Goal: Task Accomplishment & Management: Manage account settings

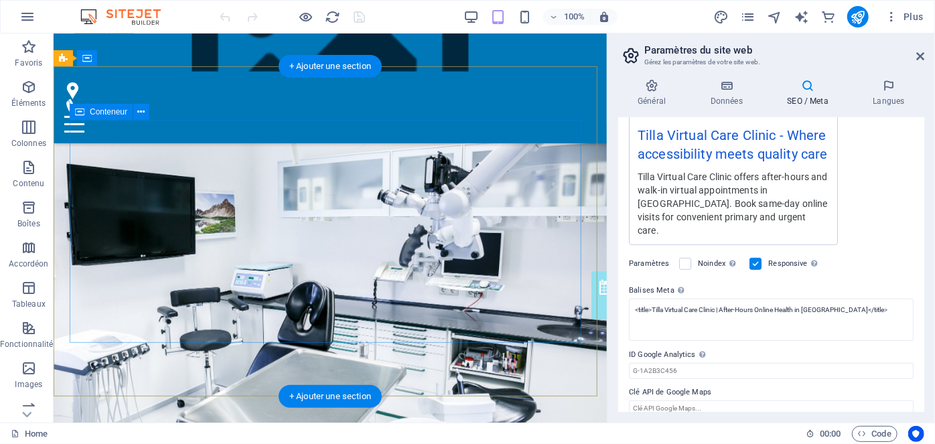
scroll to position [222, 0]
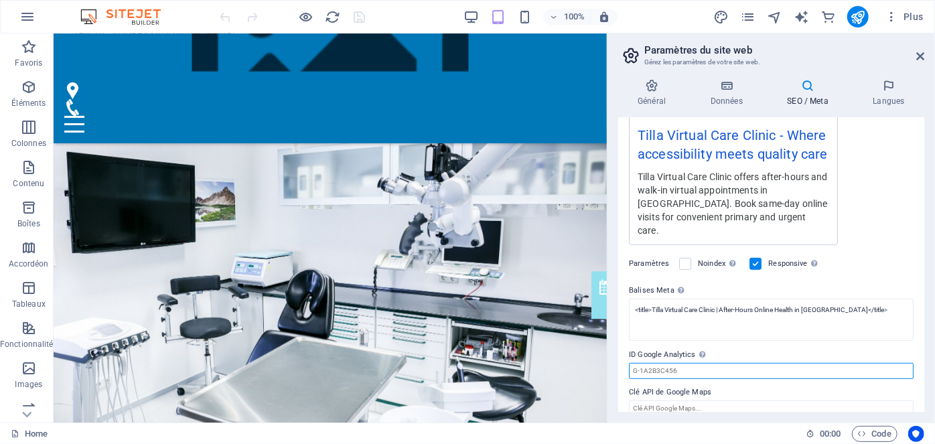
click at [690, 363] on input "ID Google Analytics Veuillez ajouter uniquement l'ID Google Analytics. Nous inc…" at bounding box center [771, 371] width 285 height 16
paste input "G-HXV5G7YKM2"
type input "G-HXV5G7YKM2"
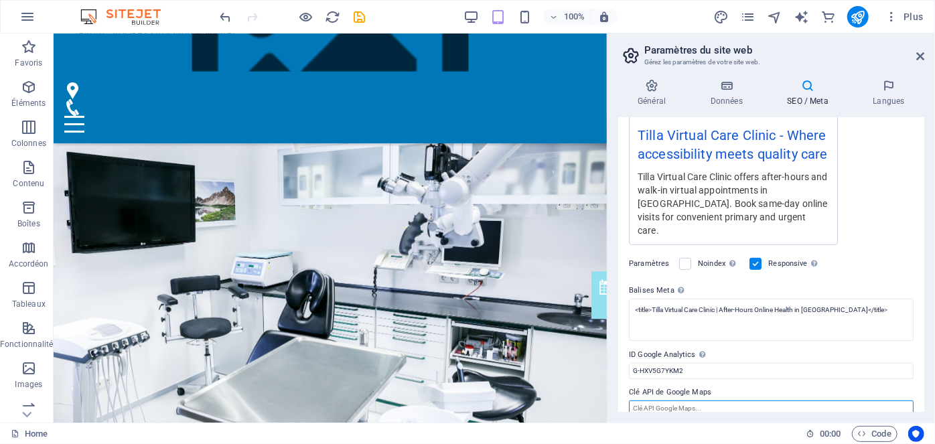
click at [687, 400] on input "Clé API de Google Maps" at bounding box center [771, 408] width 285 height 16
type input "l"
click at [364, 9] on icon "save" at bounding box center [359, 16] width 15 height 15
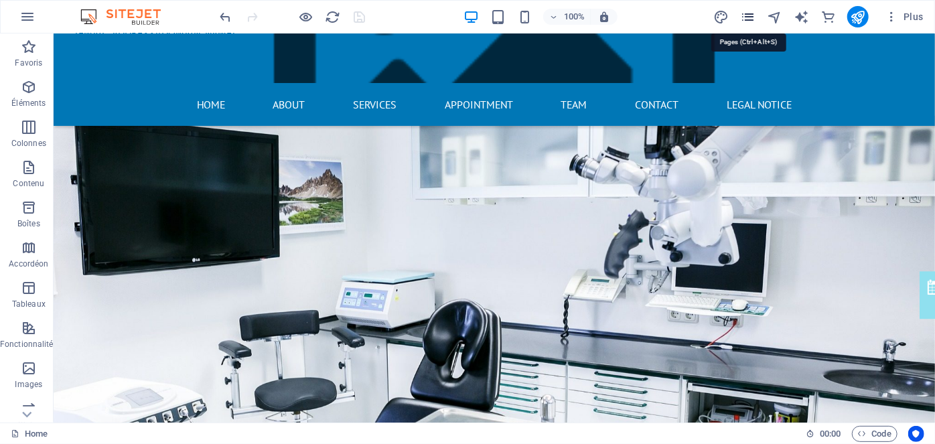
click at [754, 11] on icon "pages" at bounding box center [747, 16] width 15 height 15
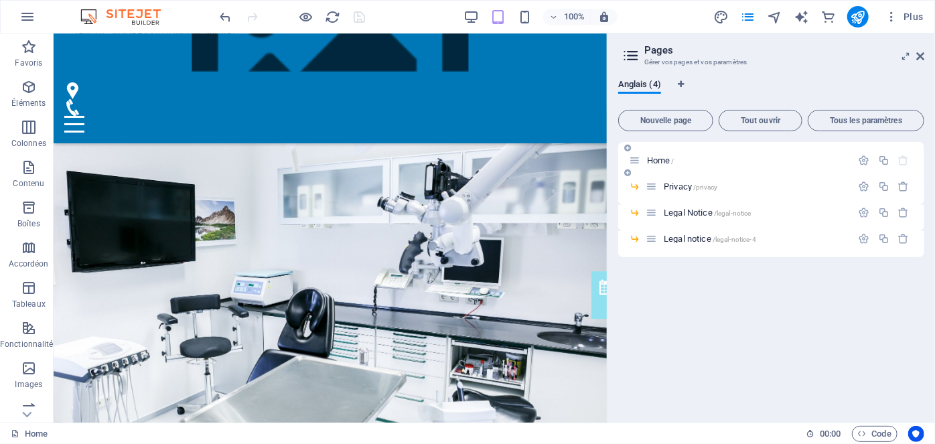
click at [661, 159] on span "Home /" at bounding box center [660, 160] width 27 height 10
click at [699, 184] on span "/privacy" at bounding box center [705, 186] width 24 height 7
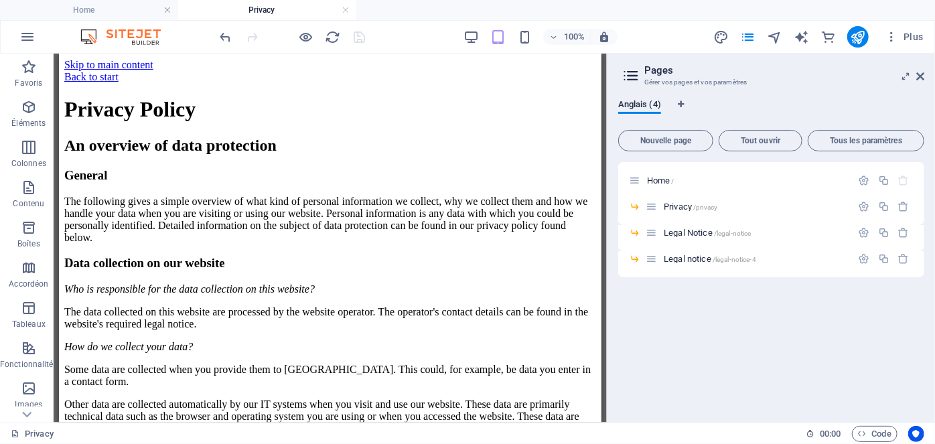
scroll to position [0, 0]
click at [921, 77] on icon at bounding box center [920, 76] width 8 height 11
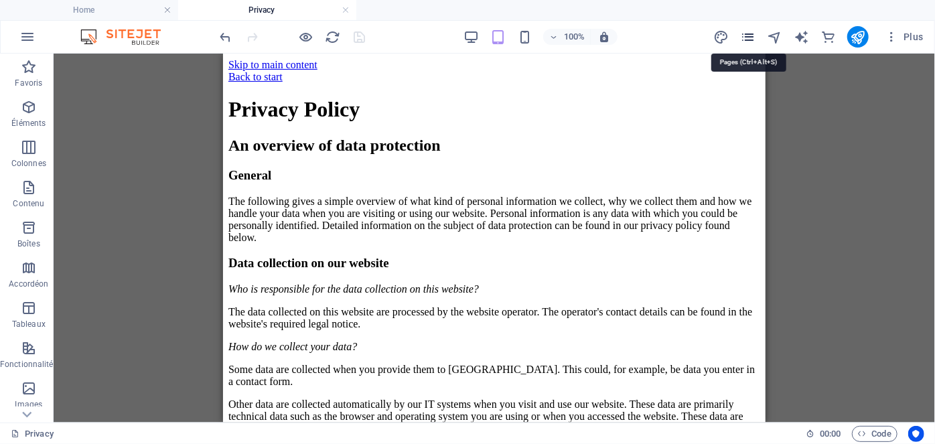
click at [748, 34] on icon "pages" at bounding box center [747, 36] width 15 height 15
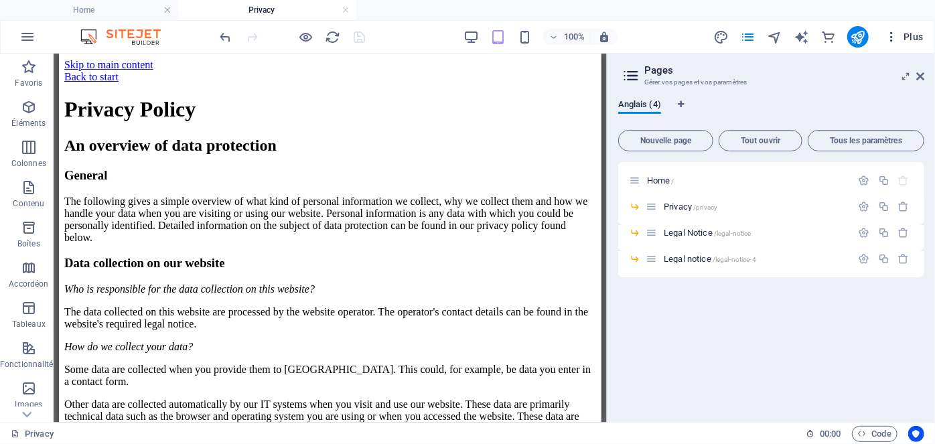
click at [906, 35] on span "Plus" at bounding box center [903, 36] width 39 height 13
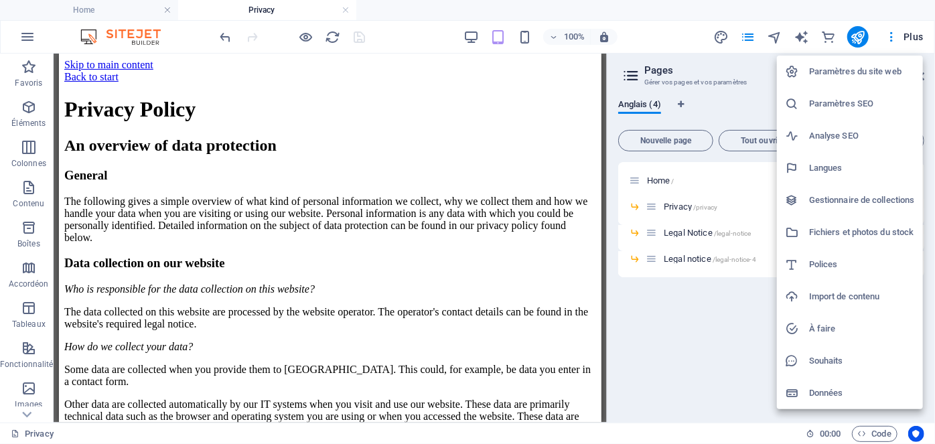
click at [857, 102] on h6 "Paramètres SEO" at bounding box center [862, 104] width 106 height 16
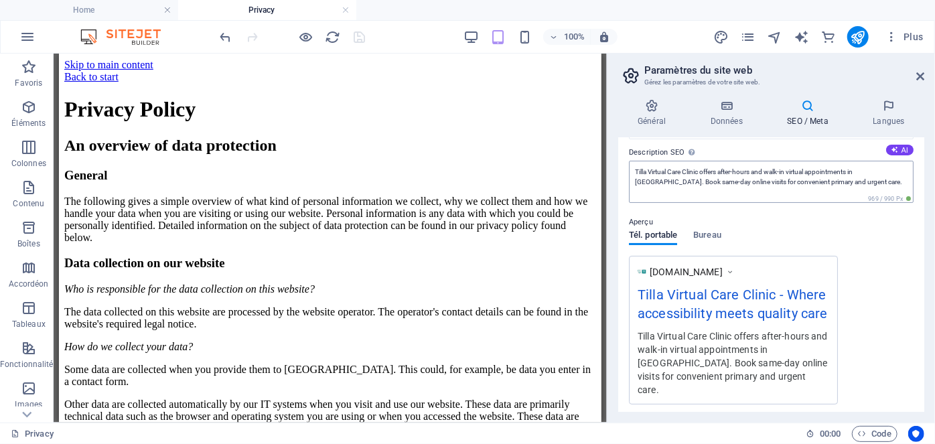
scroll to position [276, 0]
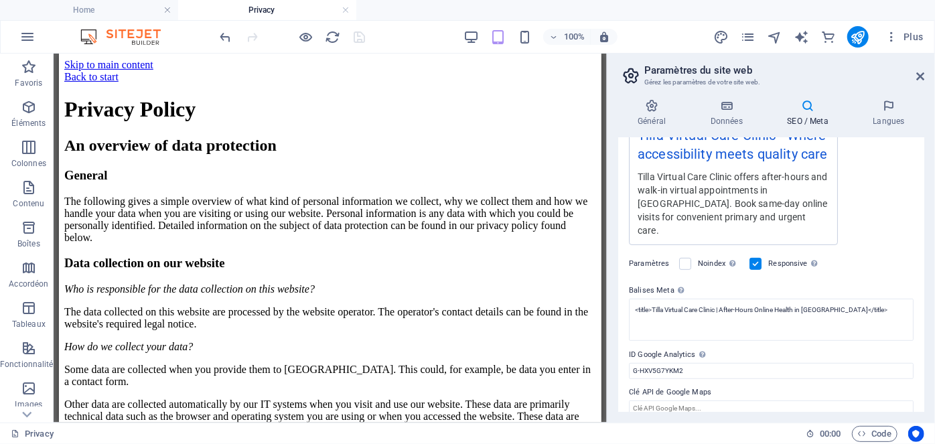
click at [809, 112] on icon at bounding box center [807, 105] width 80 height 13
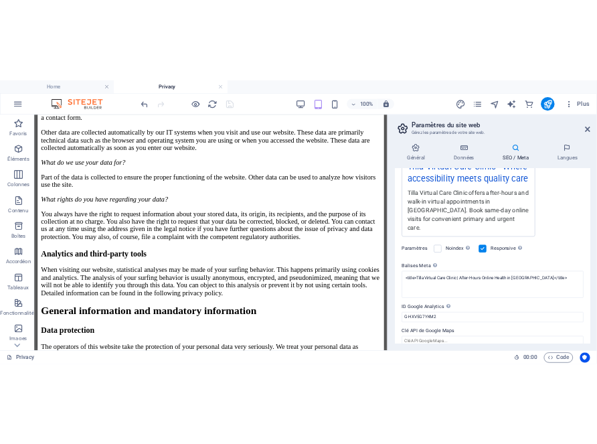
scroll to position [0, 0]
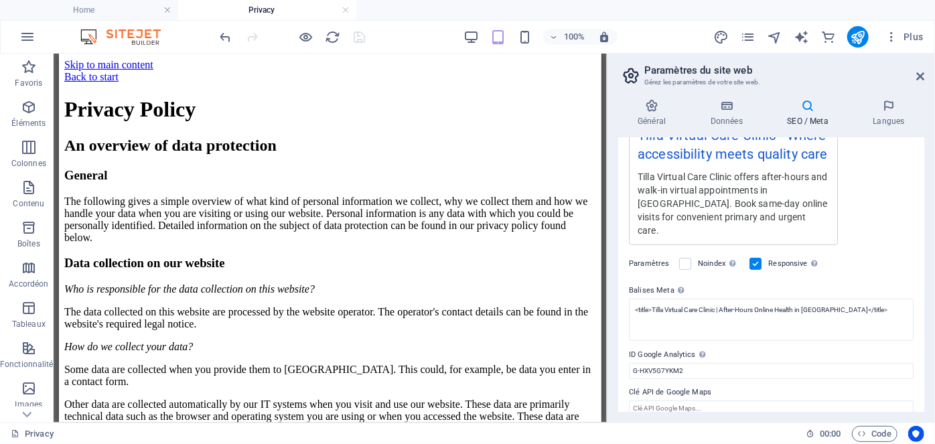
click at [680, 16] on ul "Home Privacy" at bounding box center [467, 10] width 935 height 20
click at [921, 74] on icon at bounding box center [920, 76] width 8 height 11
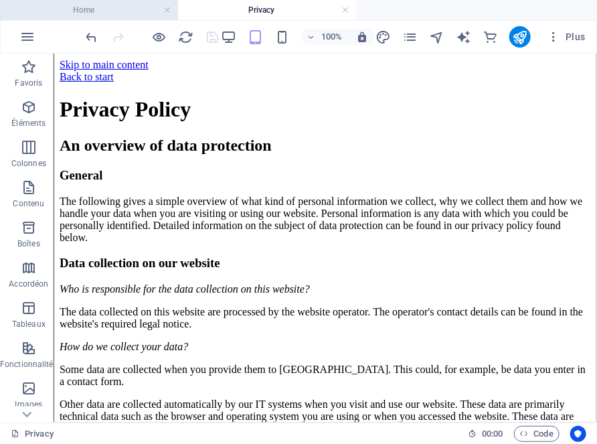
click at [131, 13] on h4 "Home" at bounding box center [89, 10] width 178 height 15
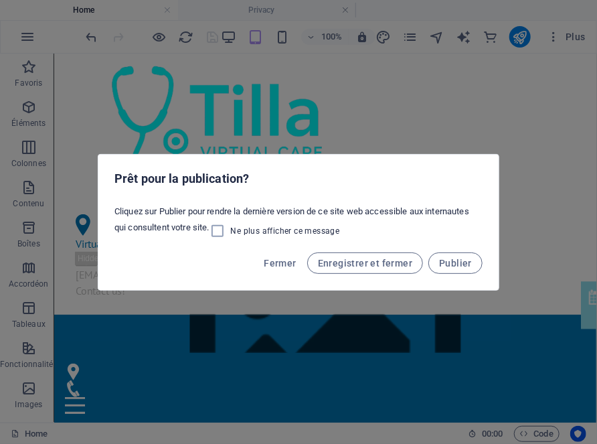
click at [438, 305] on div "Prêt pour la publication? Cliquez sur Publier pour rendre la dernière version d…" at bounding box center [298, 222] width 597 height 444
click at [441, 311] on div "Prêt pour la publication? Cliquez sur Publier pour rendre la dernière version d…" at bounding box center [298, 222] width 597 height 444
click at [353, 304] on div "Prêt pour la publication? Cliquez sur Publier pour rendre la dernière version d…" at bounding box center [298, 222] width 597 height 444
click at [516, 137] on div "Prêt pour la publication? Cliquez sur Publier pour rendre la dernière version d…" at bounding box center [298, 222] width 597 height 444
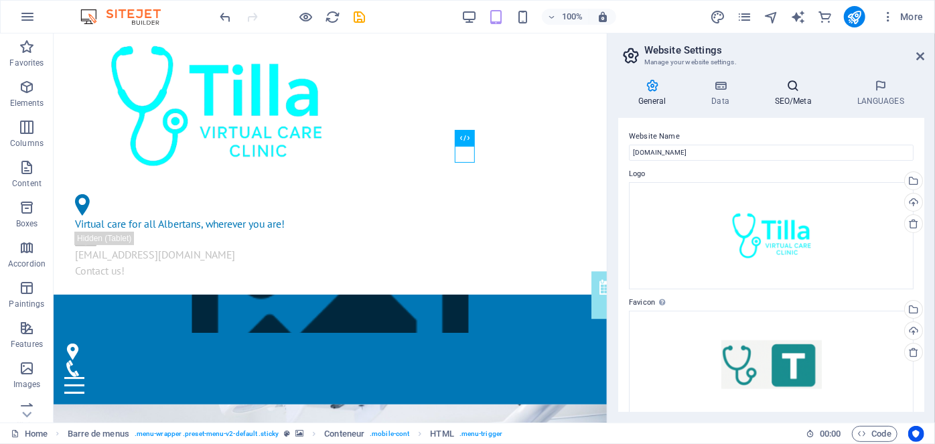
scroll to position [54, 0]
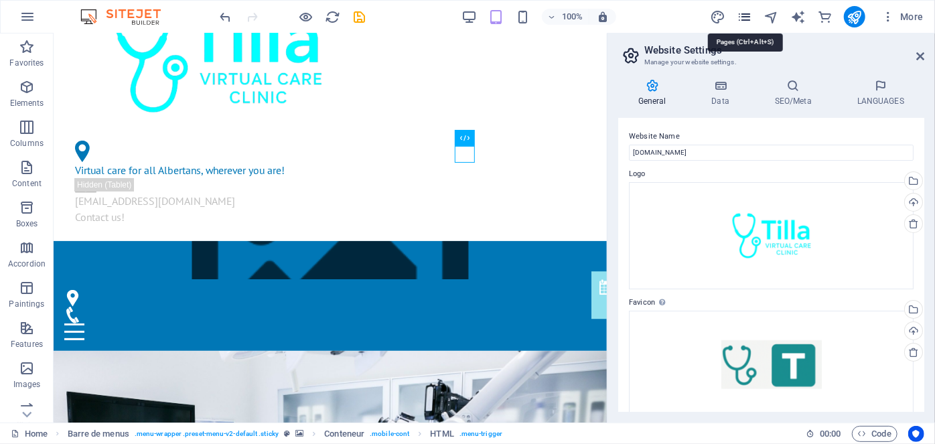
click at [744, 12] on icon "pages" at bounding box center [743, 16] width 15 height 15
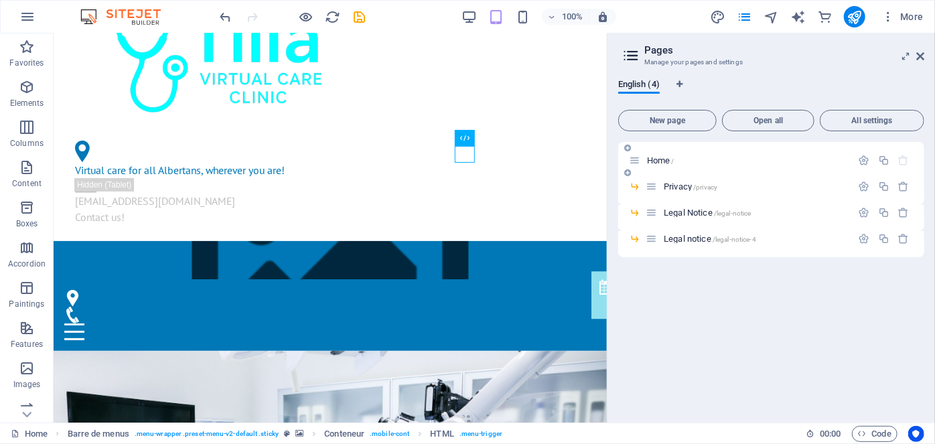
click at [662, 161] on font "Home" at bounding box center [658, 160] width 23 height 10
click at [860, 159] on icon "button" at bounding box center [863, 160] width 11 height 11
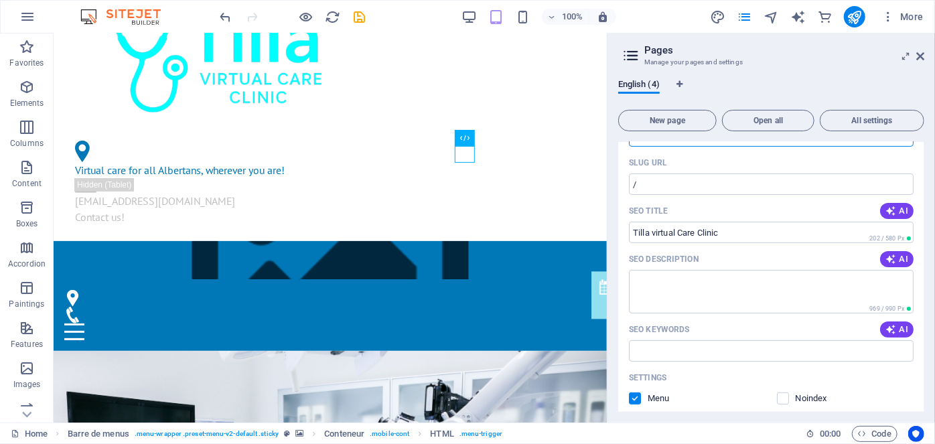
scroll to position [0, 0]
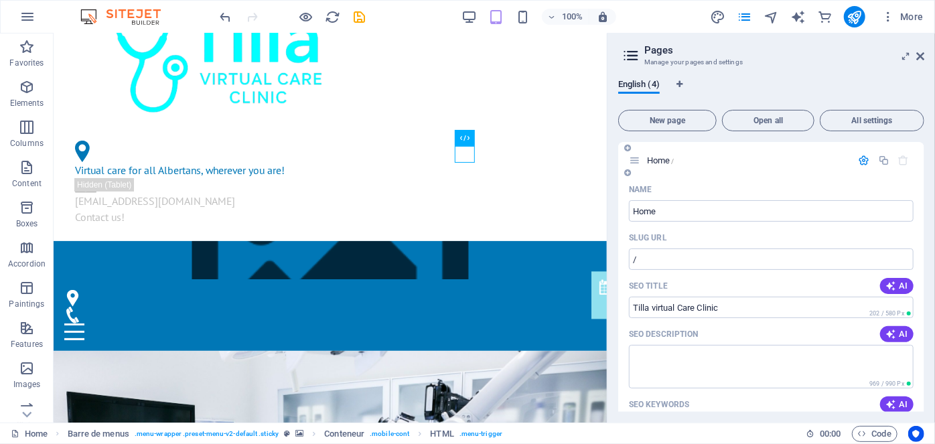
click at [861, 159] on icon "button" at bounding box center [863, 160] width 11 height 11
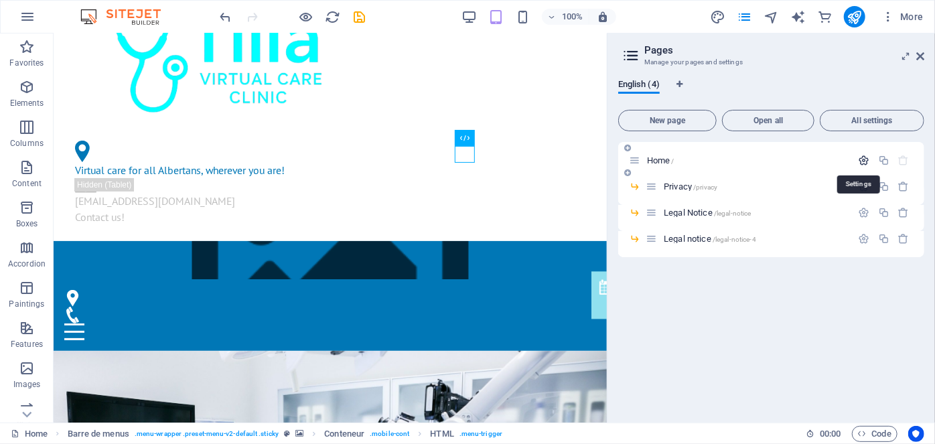
click at [861, 159] on icon "button" at bounding box center [863, 160] width 11 height 11
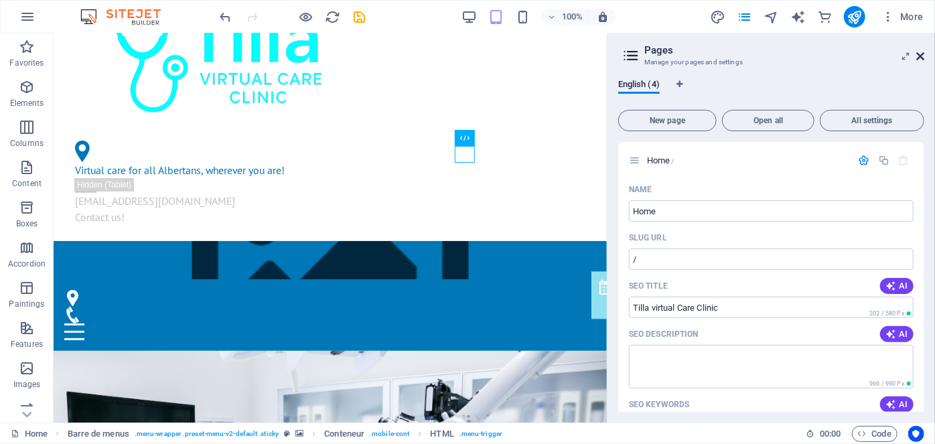
click at [919, 58] on icon at bounding box center [920, 56] width 8 height 11
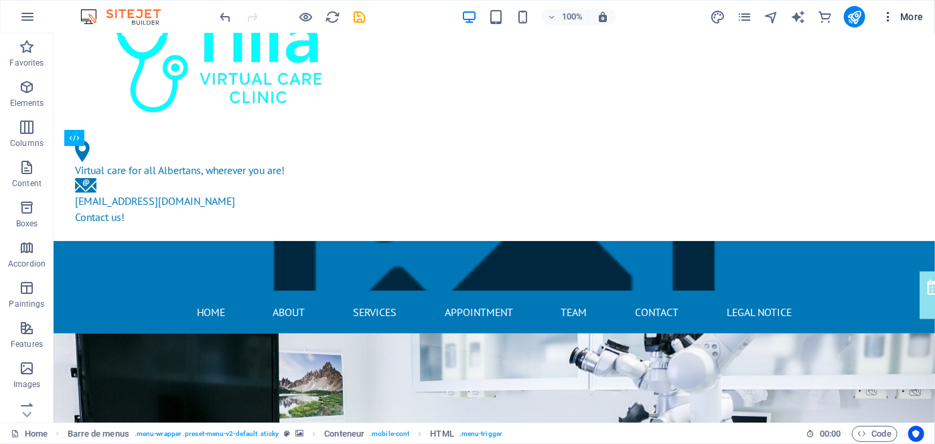
click at [911, 15] on font "More" at bounding box center [911, 16] width 23 height 11
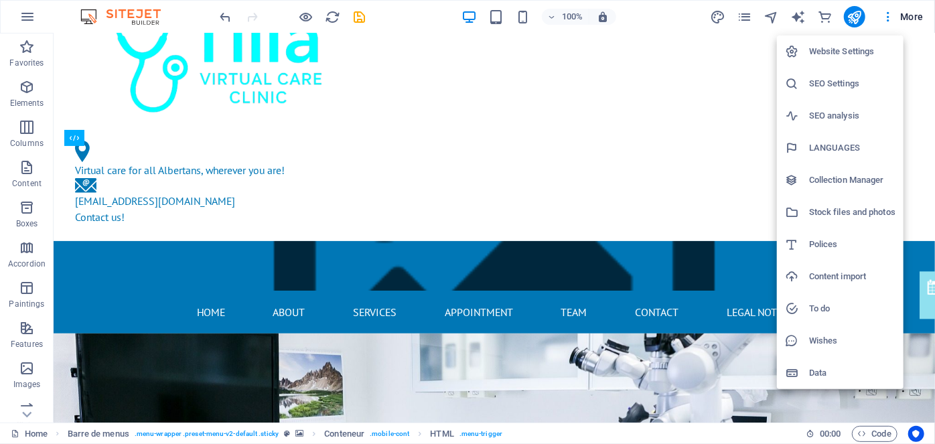
click at [849, 80] on font "SEO Settings" at bounding box center [834, 83] width 50 height 10
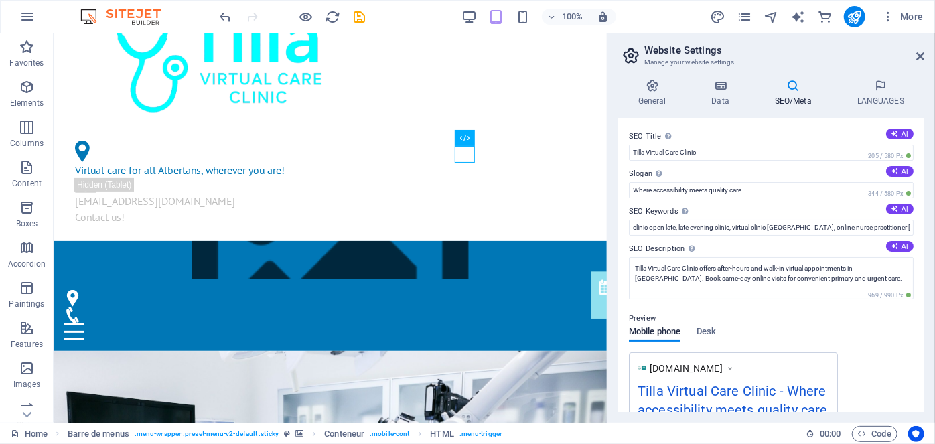
click at [798, 96] on font "SEO/Meta" at bounding box center [793, 100] width 37 height 9
click at [803, 98] on font "SEO/Meta" at bounding box center [793, 100] width 37 height 9
click at [716, 94] on h4 "Data" at bounding box center [723, 93] width 63 height 28
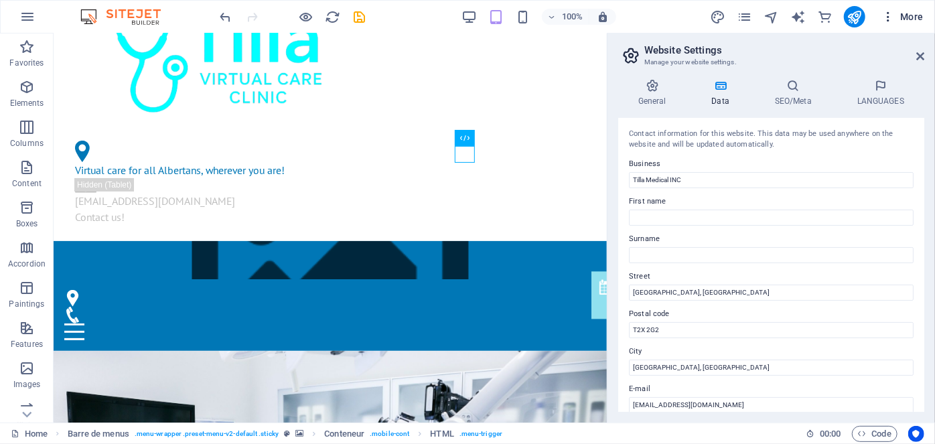
click at [887, 14] on icon "button" at bounding box center [887, 16] width 13 height 13
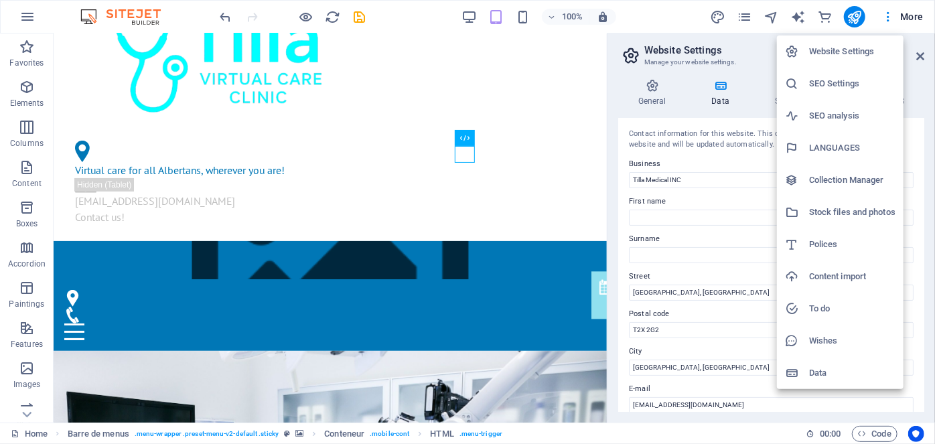
click at [748, 37] on div at bounding box center [467, 222] width 935 height 444
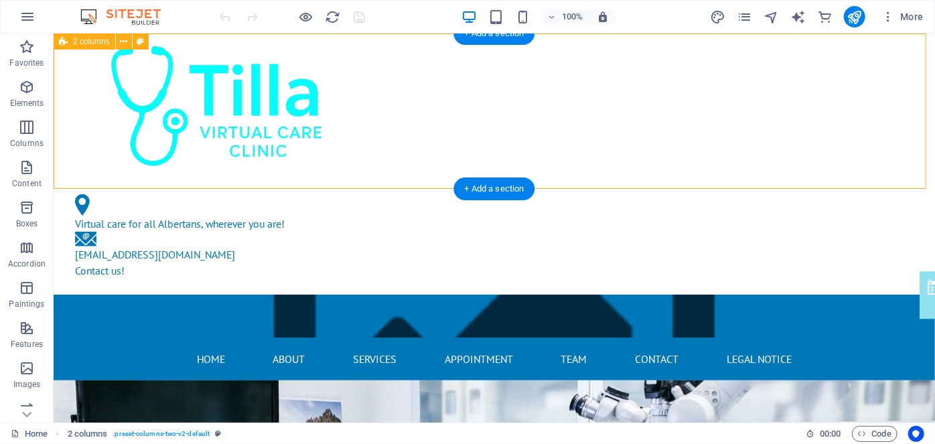
click at [819, 95] on div "Virtual care for all Albertans, wherever you are! [EMAIL_ADDRESS][DOMAIN_NAME] …" at bounding box center [493, 163] width 881 height 261
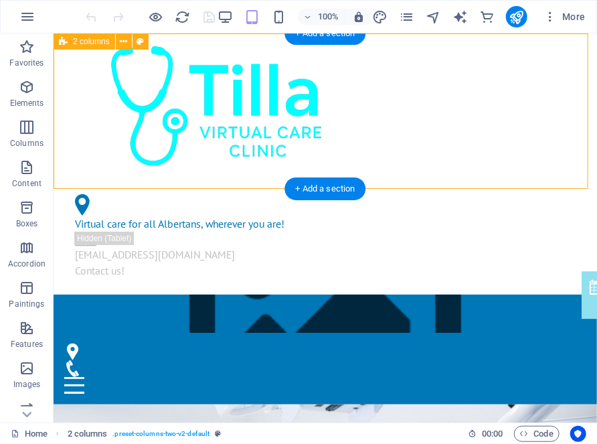
click at [578, 127] on div "Virtual care for all Albertans, wherever you are! [EMAIL_ADDRESS][DOMAIN_NAME] …" at bounding box center [325, 163] width 544 height 261
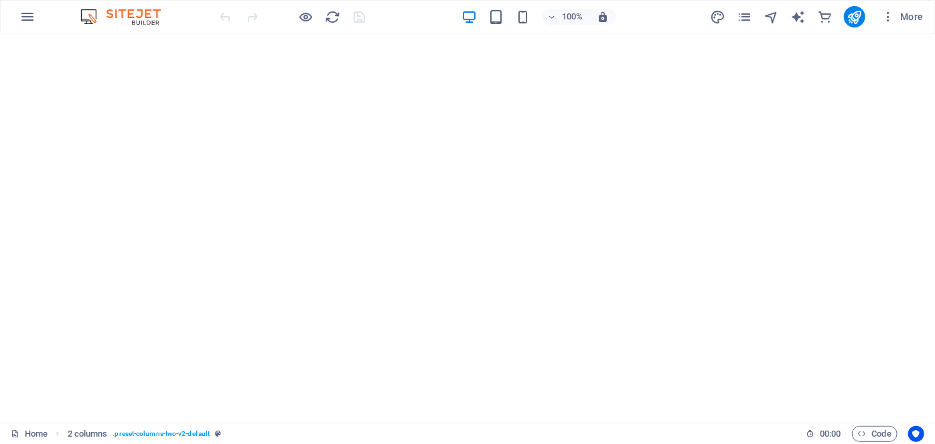
click at [97, 20] on img at bounding box center [127, 17] width 100 height 16
click at [116, 17] on img at bounding box center [127, 17] width 100 height 16
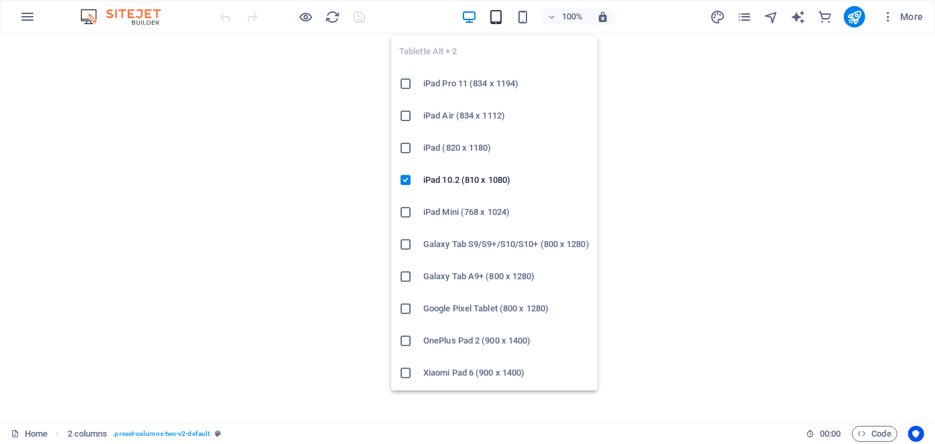
click at [493, 18] on icon "button" at bounding box center [495, 16] width 15 height 15
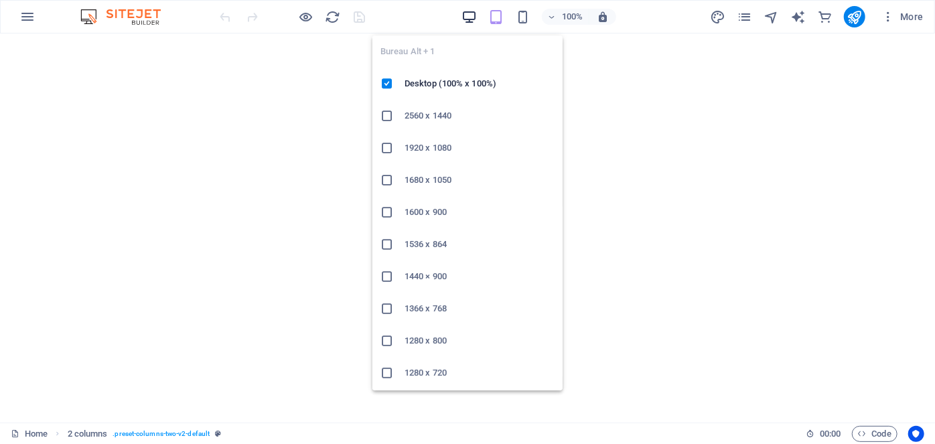
click at [473, 18] on icon "button" at bounding box center [468, 16] width 15 height 15
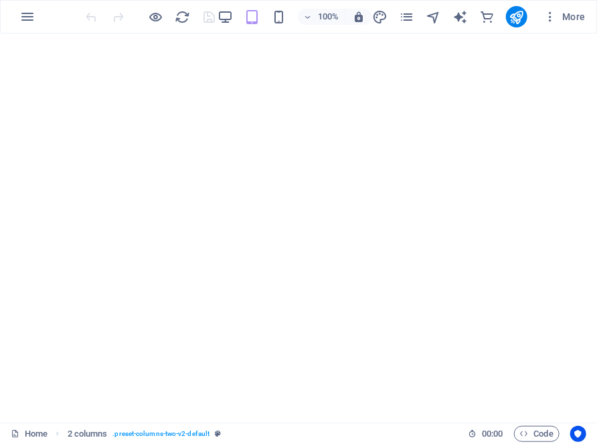
drag, startPoint x: 732, startPoint y: 332, endPoint x: 590, endPoint y: 58, distance: 308.7
click at [590, 58] on body at bounding box center [298, 222] width 597 height 444
drag, startPoint x: 590, startPoint y: 57, endPoint x: 698, endPoint y: 109, distance: 119.2
click at [597, 109] on html "Tilla Medical INC Home Favorites Elements Columns Content Boxes Accordion Paint…" at bounding box center [298, 222] width 597 height 444
drag, startPoint x: 592, startPoint y: 52, endPoint x: 590, endPoint y: 114, distance: 62.3
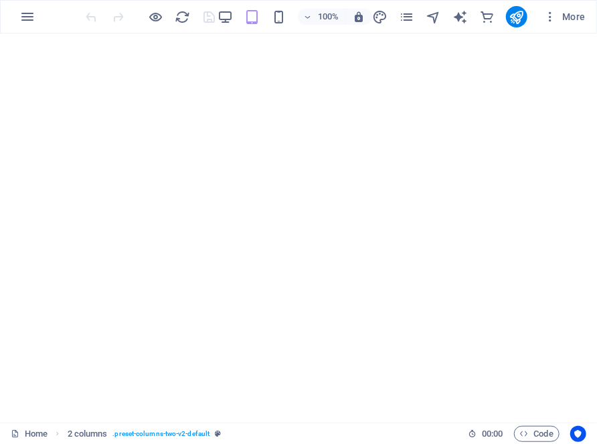
click at [590, 114] on body at bounding box center [298, 222] width 597 height 444
drag, startPoint x: 596, startPoint y: 98, endPoint x: 589, endPoint y: 74, distance: 24.4
click at [589, 74] on body at bounding box center [298, 222] width 597 height 444
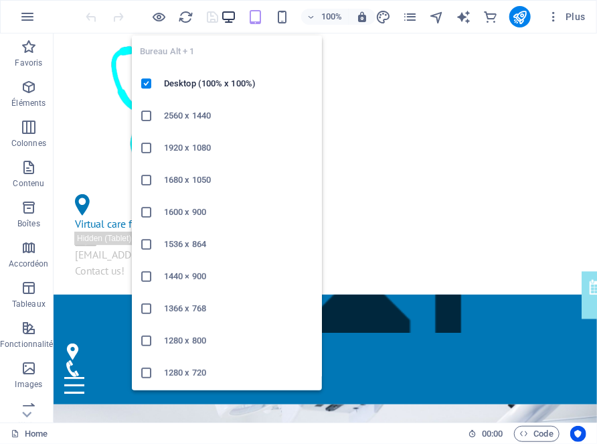
click at [228, 16] on icon "button" at bounding box center [228, 16] width 15 height 15
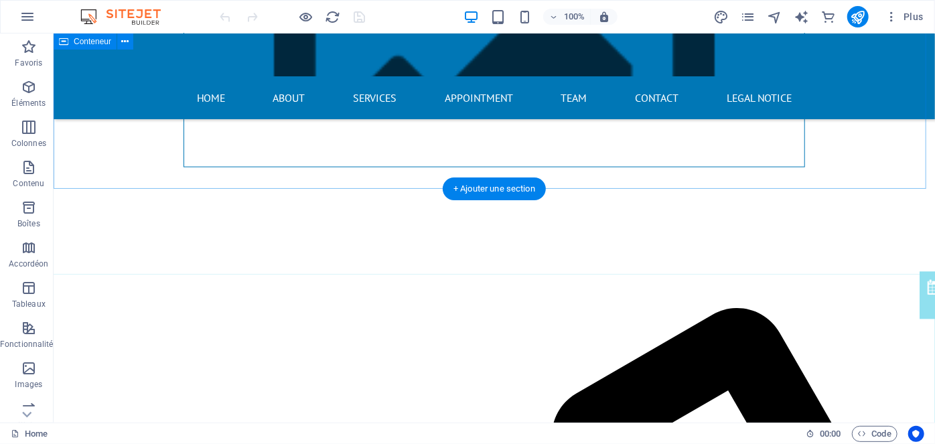
scroll to position [913, 0]
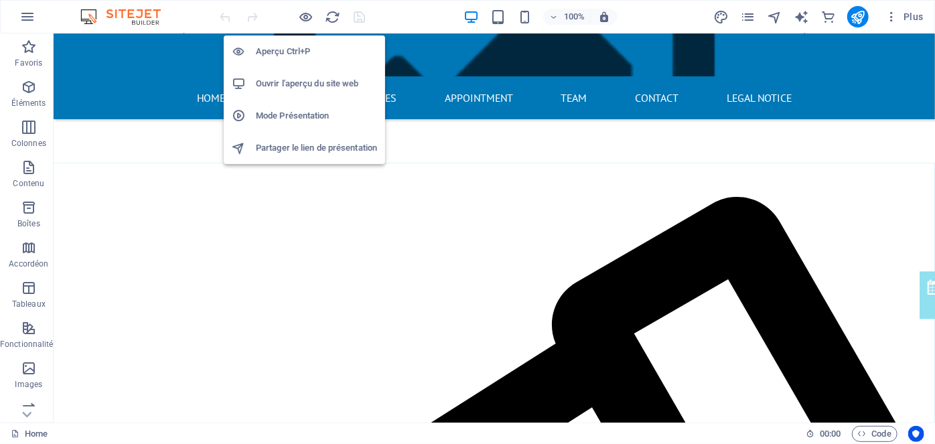
click at [309, 84] on h6 "Ouvrir l'aperçu du site web" at bounding box center [316, 84] width 121 height 16
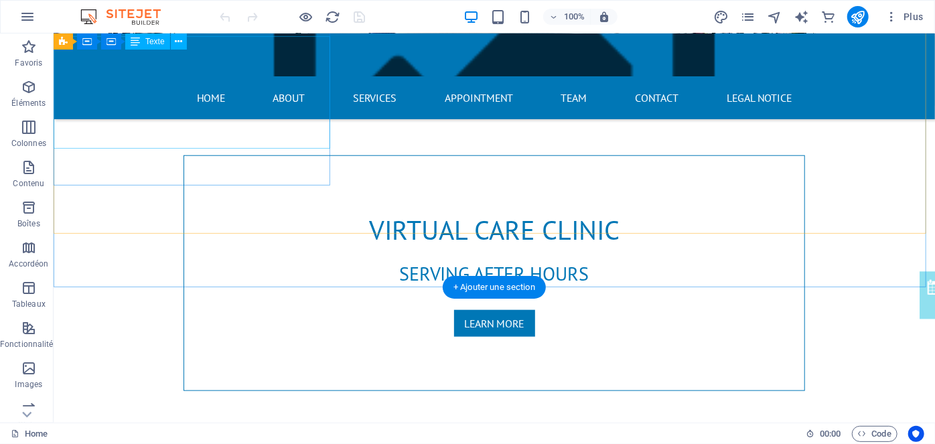
scroll to position [609, 0]
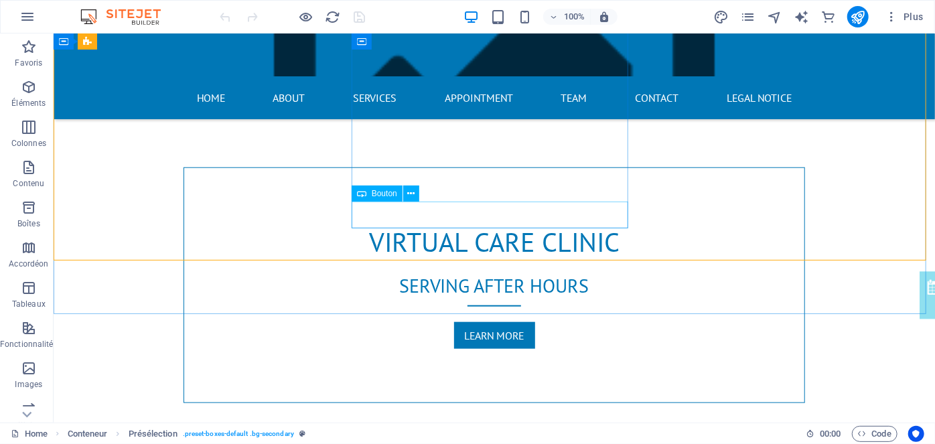
click at [374, 197] on span "Bouton" at bounding box center [384, 193] width 25 height 8
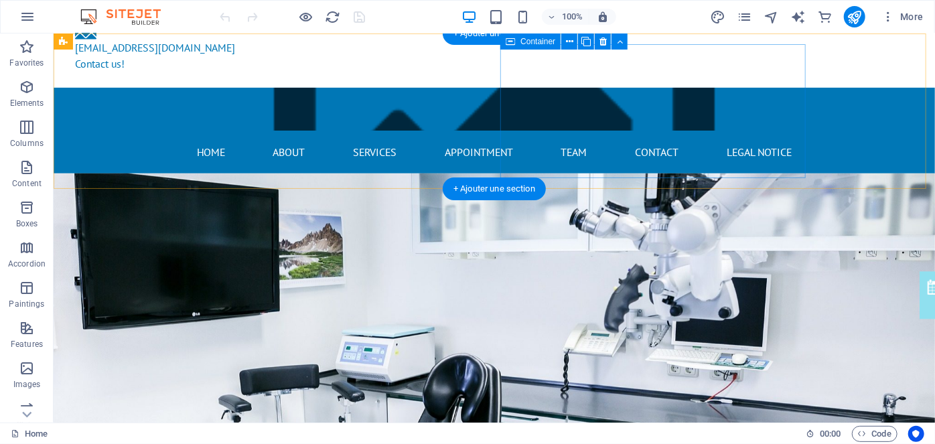
scroll to position [0, 0]
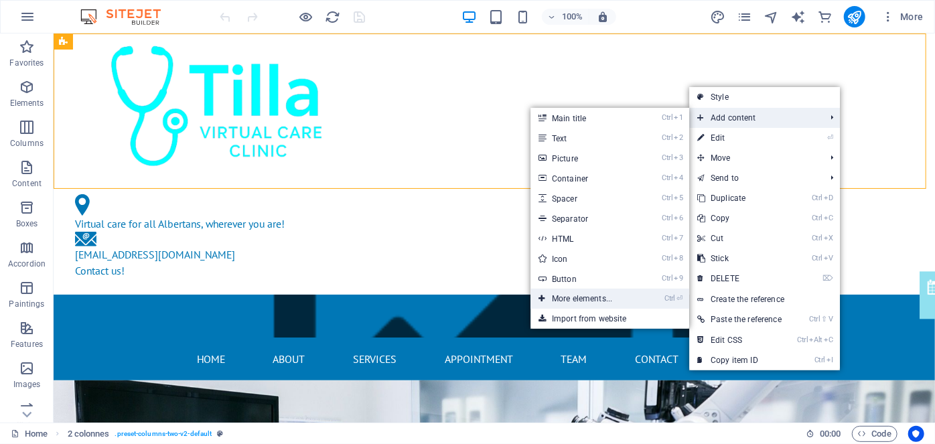
click at [597, 298] on link "Ctrl ⏎ More elements..." at bounding box center [584, 299] width 108 height 20
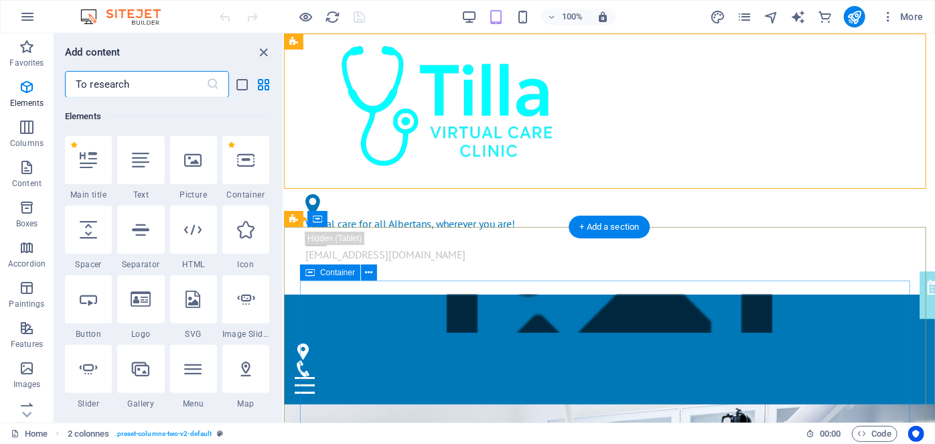
scroll to position [143, 0]
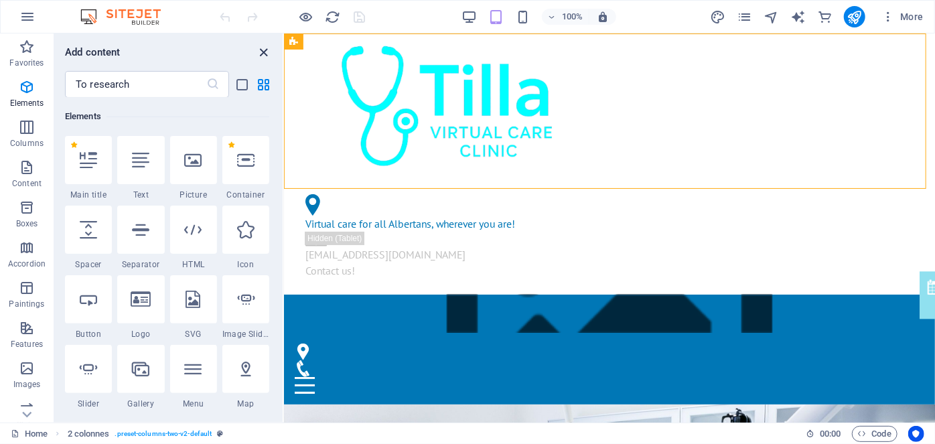
click at [260, 47] on icon "close panel" at bounding box center [263, 52] width 15 height 15
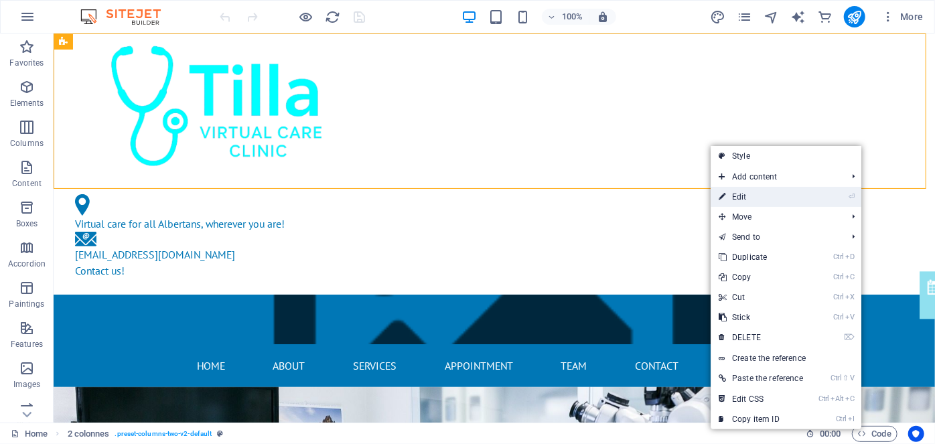
click at [597, 196] on link "⏎ Edit" at bounding box center [760, 197] width 100 height 20
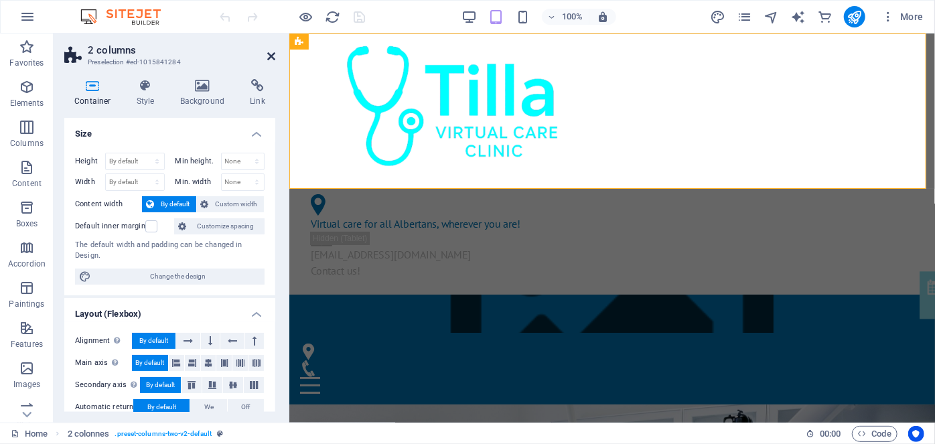
click at [269, 59] on icon at bounding box center [271, 56] width 8 height 11
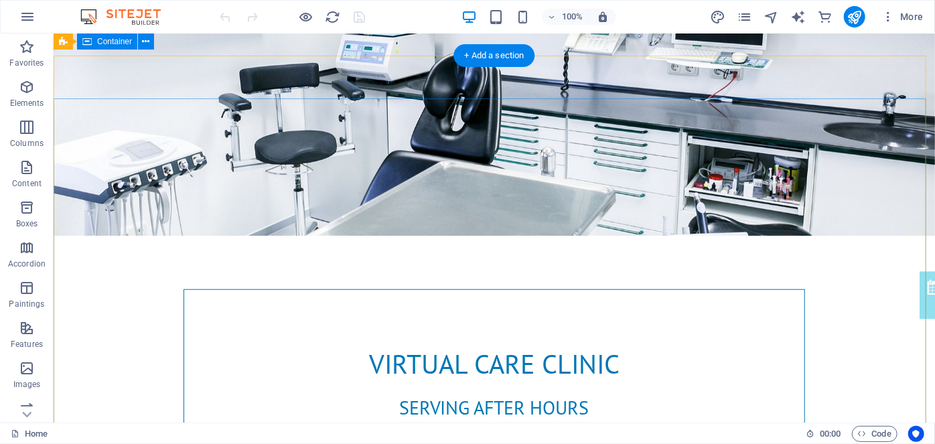
scroll to position [121, 0]
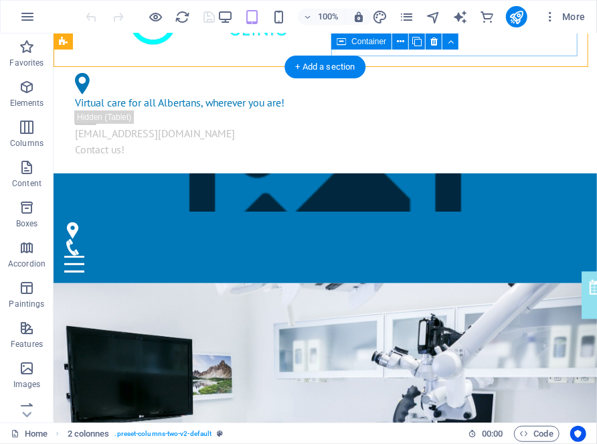
click at [314, 67] on div "Virtual care for all Albertans, wherever you are! [EMAIL_ADDRESS][DOMAIN_NAME] …" at bounding box center [189, 114] width 250 height 95
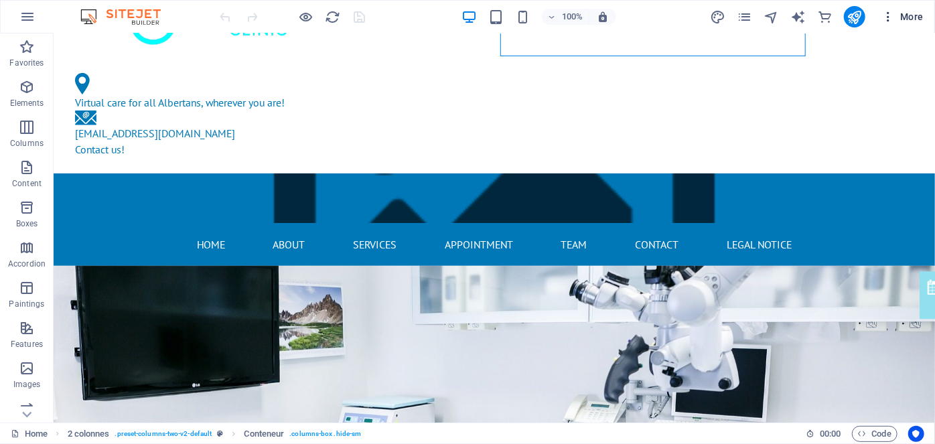
drag, startPoint x: 892, startPoint y: 29, endPoint x: 901, endPoint y: 18, distance: 14.7
click at [597, 18] on font "More" at bounding box center [911, 16] width 23 height 11
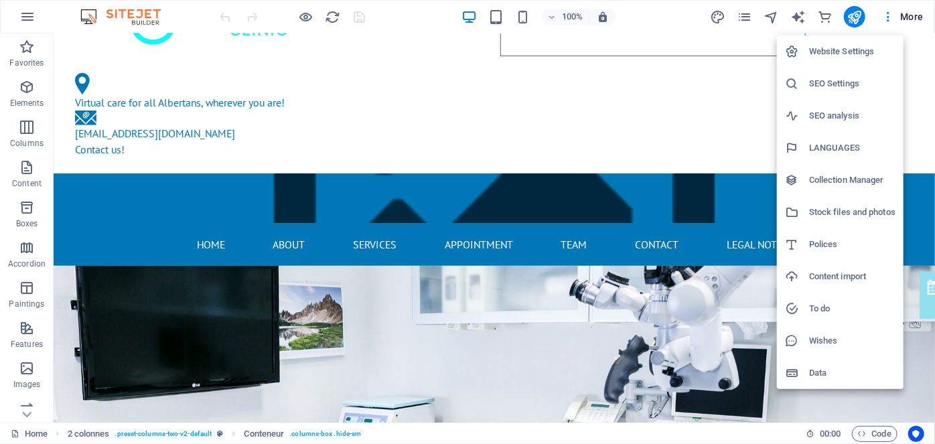
click at [597, 80] on font "SEO Settings" at bounding box center [834, 83] width 50 height 10
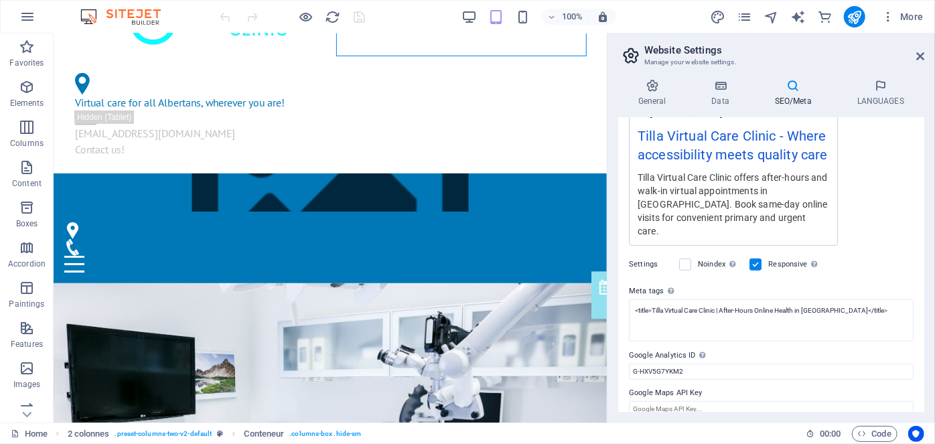
scroll to position [256, 0]
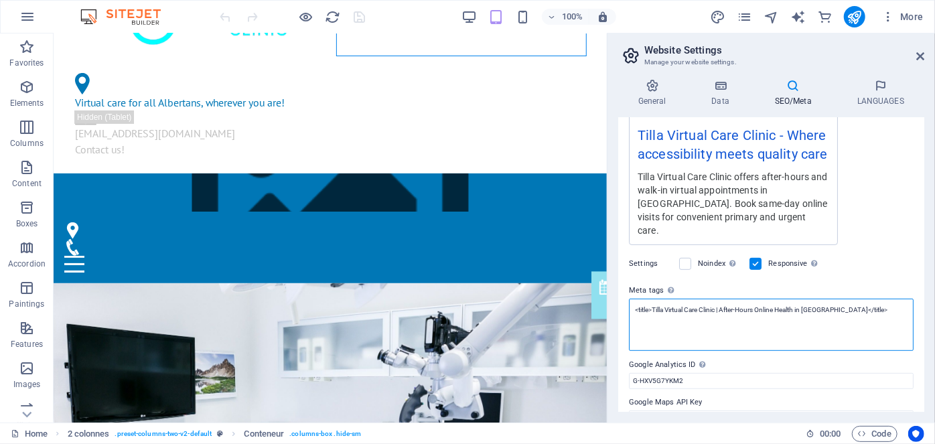
click at [597, 299] on textarea "<title>Tilla Virtual Care Clinic | After-Hours Online Health in Alberta</title>" at bounding box center [771, 325] width 285 height 52
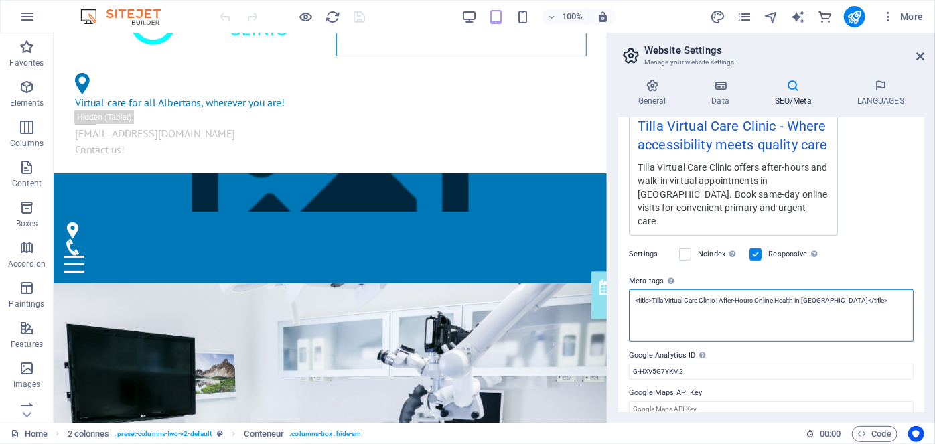
scroll to position [266, 0]
click at [597, 319] on textarea "<title>Tilla Virtual Care Clinic | After-Hours virtual clinic in Alberta</title>" at bounding box center [771, 315] width 285 height 52
type textarea "<title>Tilla Virtual Care Clinic | After-Hours virtual clinic in Alberta</title>"
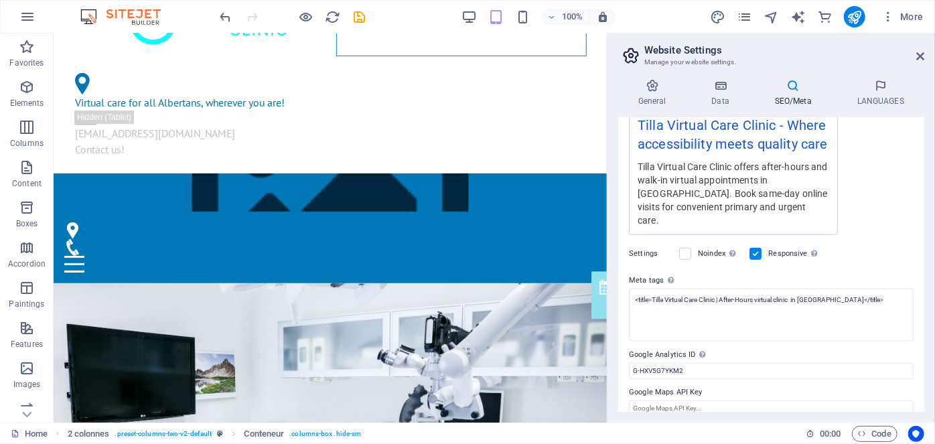
scroll to position [256, 0]
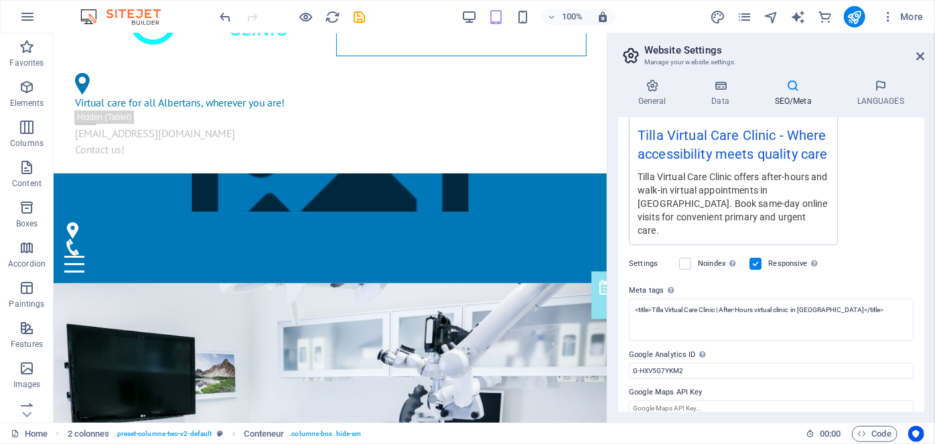
drag, startPoint x: 633, startPoint y: 375, endPoint x: 701, endPoint y: 376, distance: 68.3
click at [597, 388] on font "Google Maps API Key" at bounding box center [666, 392] width 74 height 9
click at [597, 400] on input "Google Maps API Key" at bounding box center [771, 408] width 285 height 16
click at [356, 16] on icon "save" at bounding box center [359, 16] width 15 height 15
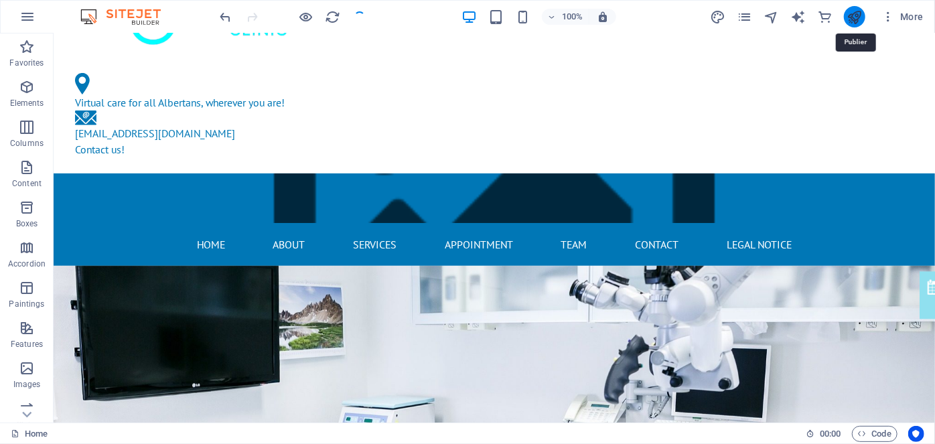
click at [597, 14] on icon "publish" at bounding box center [853, 16] width 15 height 15
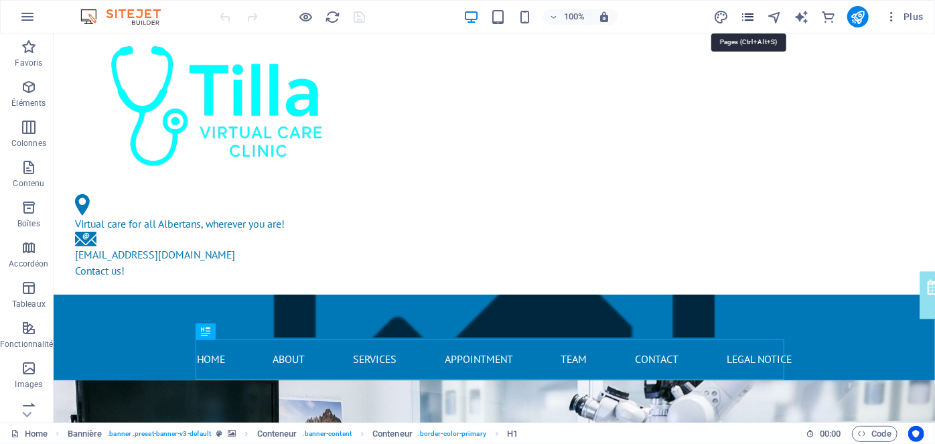
click at [749, 13] on icon "pages" at bounding box center [747, 16] width 15 height 15
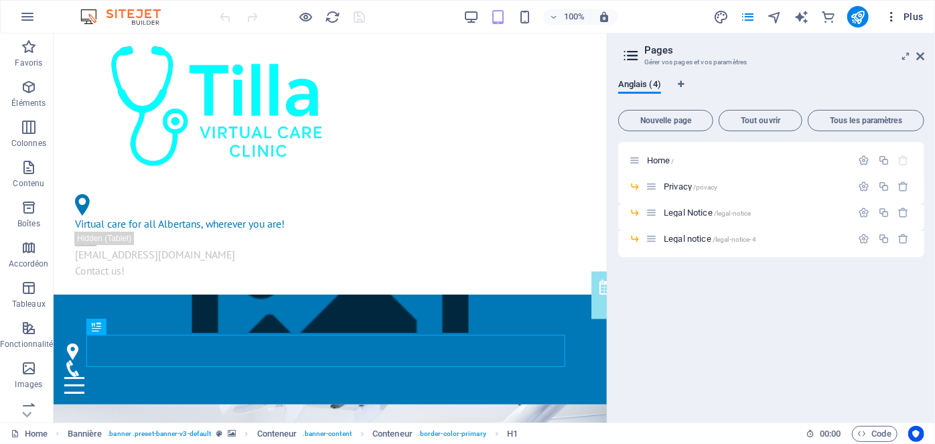
click at [911, 16] on span "Plus" at bounding box center [903, 16] width 39 height 13
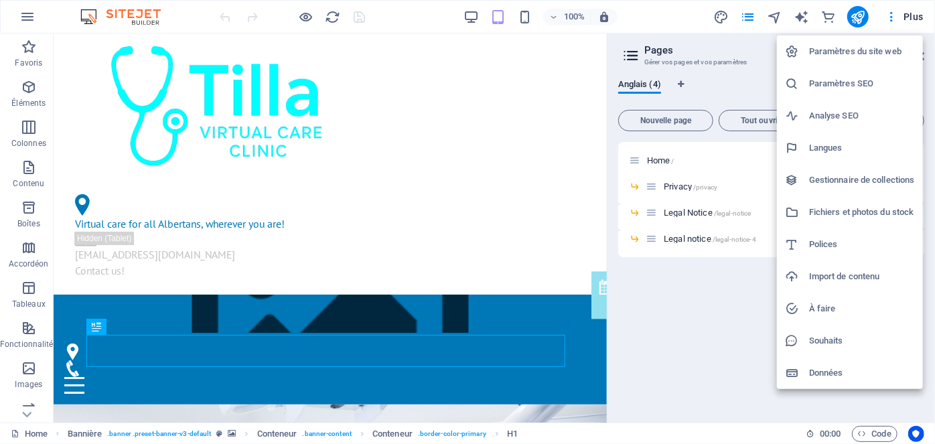
click at [858, 82] on h6 "Paramètres SEO" at bounding box center [862, 84] width 106 height 16
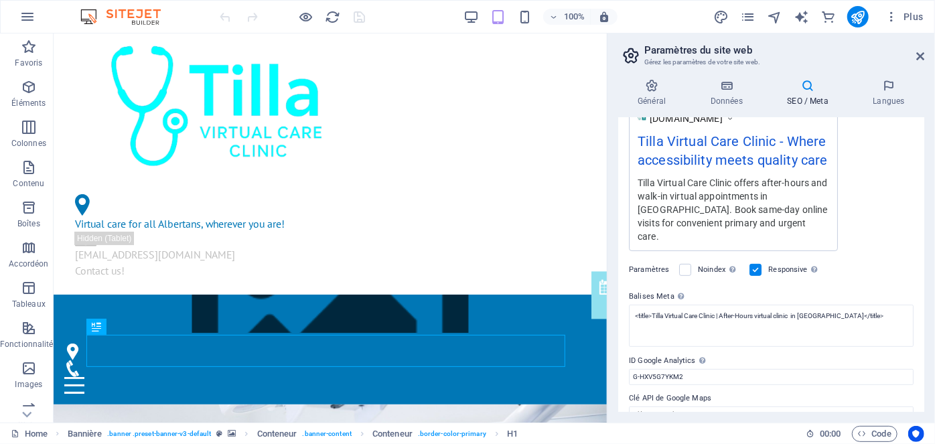
scroll to position [256, 0]
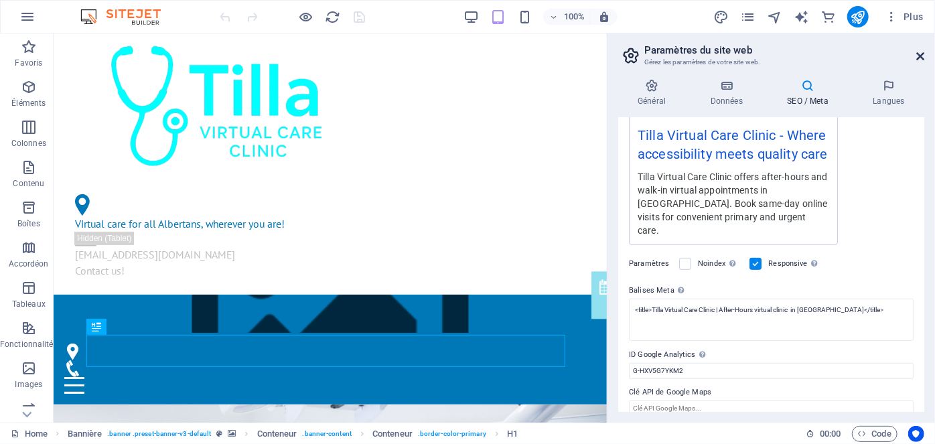
click at [917, 59] on icon at bounding box center [920, 56] width 8 height 11
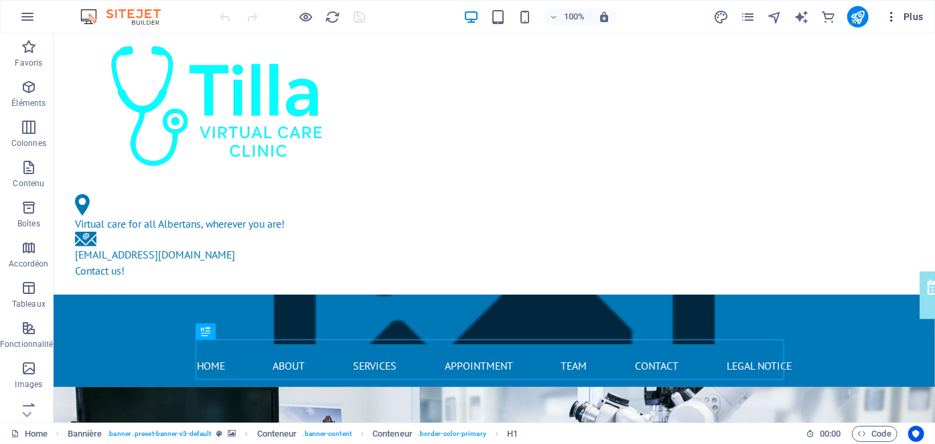
click at [910, 19] on span "Plus" at bounding box center [903, 16] width 39 height 13
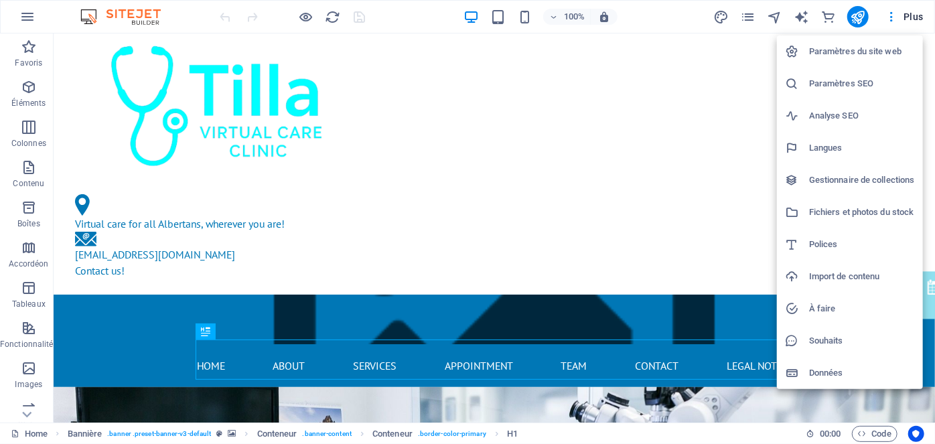
click at [832, 112] on h6 "Analyse SEO" at bounding box center [862, 116] width 106 height 16
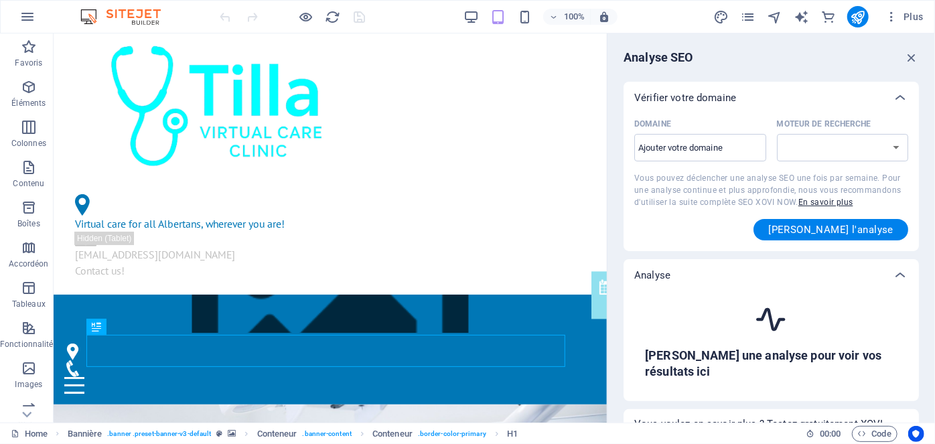
select select "[DOMAIN_NAME]"
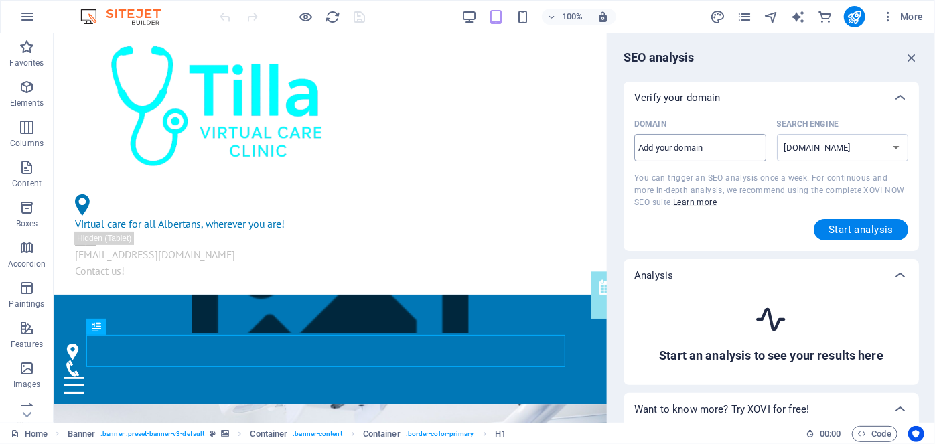
click at [696, 150] on input "Domain ​" at bounding box center [700, 147] width 132 height 21
paste input "[URL][DOMAIN_NAME]"
click at [853, 224] on font "Start analysis" at bounding box center [860, 230] width 65 height 12
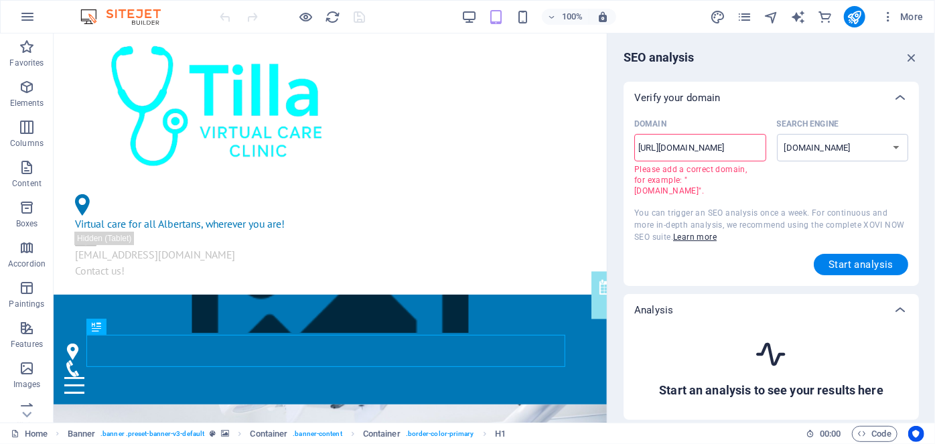
drag, startPoint x: 664, startPoint y: 150, endPoint x: 624, endPoint y: 152, distance: 40.2
click at [624, 152] on div "Domain [URL][DOMAIN_NAME] ​ Please add a correct domain, for example: "[DOMAIN_…" at bounding box center [770, 200] width 295 height 172
click at [849, 261] on font "Start analysis" at bounding box center [860, 264] width 65 height 12
click at [724, 151] on input "[DOMAIN_NAME][URL]" at bounding box center [700, 147] width 132 height 21
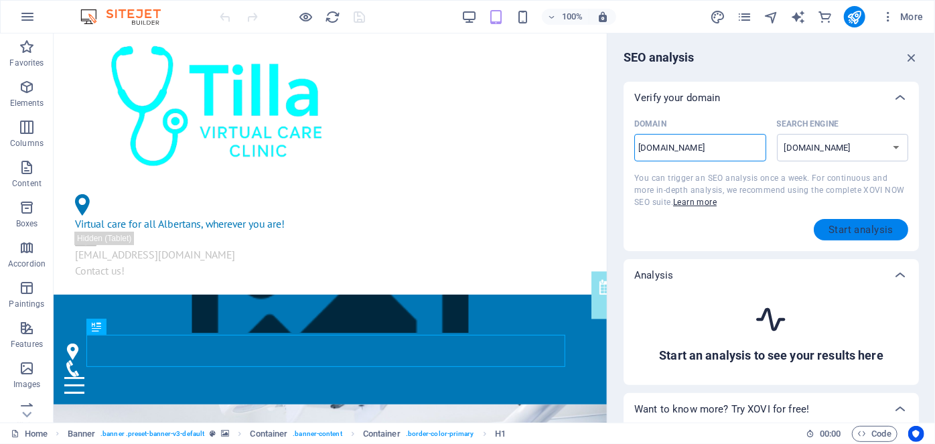
type input "[DOMAIN_NAME]"
click at [836, 222] on button "Start analysis" at bounding box center [860, 229] width 94 height 21
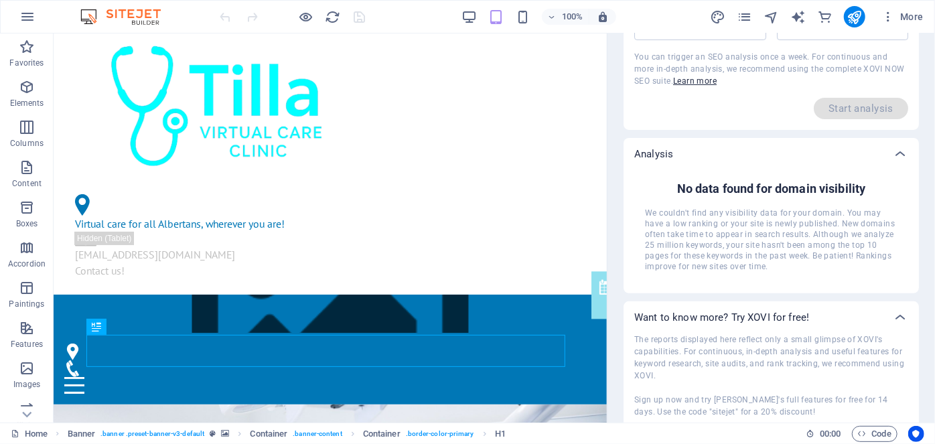
scroll to position [159, 0]
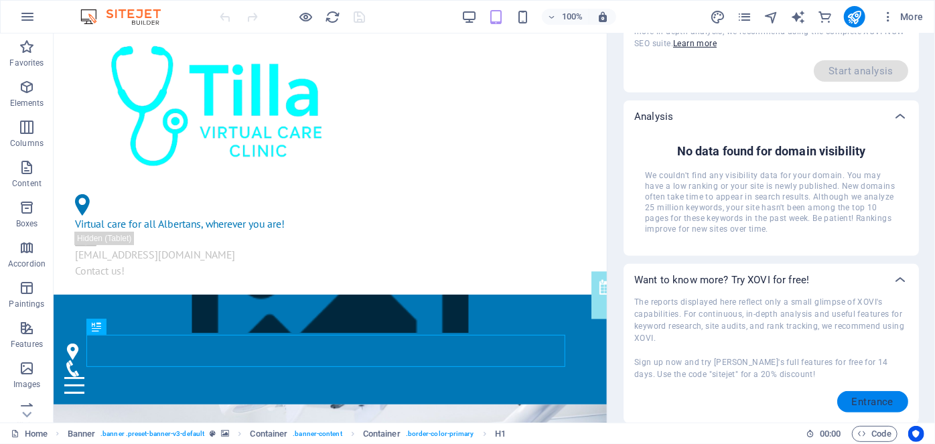
click at [878, 398] on font "Entrance" at bounding box center [873, 402] width 42 height 12
click at [916, 18] on font "More" at bounding box center [911, 16] width 23 height 11
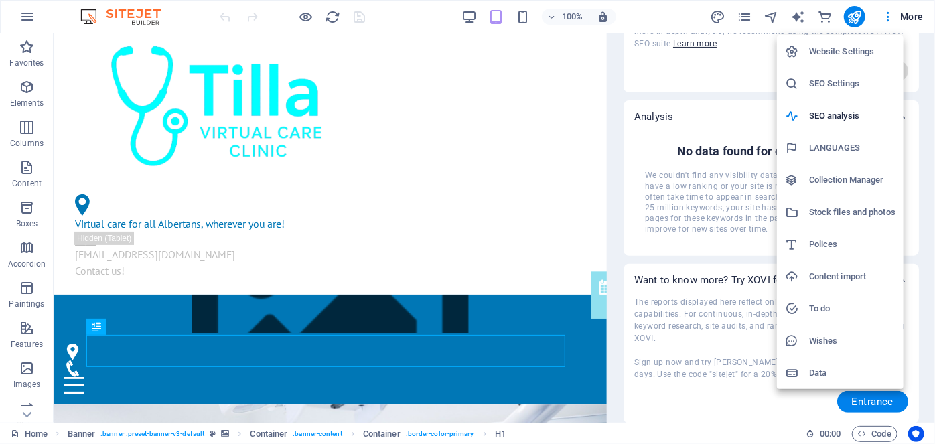
click at [840, 89] on h6 "SEO Settings" at bounding box center [852, 84] width 86 height 16
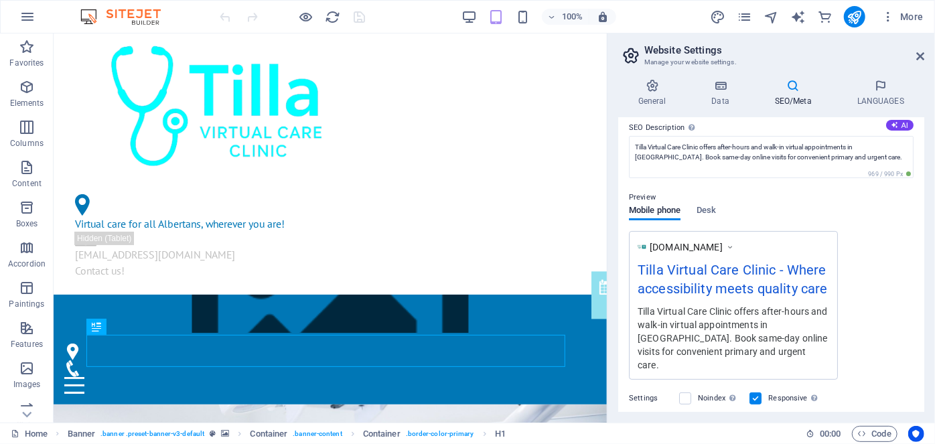
scroll to position [256, 0]
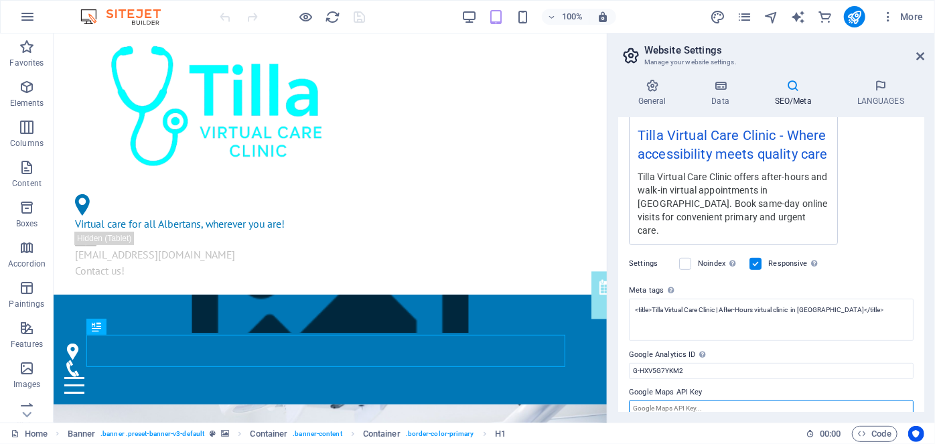
click at [682, 400] on input "Google Maps API Key" at bounding box center [771, 408] width 285 height 16
paste input "GTM-KQKMGWT9"
type input "GTM-KQKMGWT9"
click at [694, 413] on div "General Data SEO/Meta LANGUAGES Website Name [DOMAIN_NAME] Logo Drag files here…" at bounding box center [770, 245] width 327 height 354
click at [694, 409] on div "SEO Title Website title. Choose a title that stands out in search engine result…" at bounding box center [771, 265] width 306 height 294
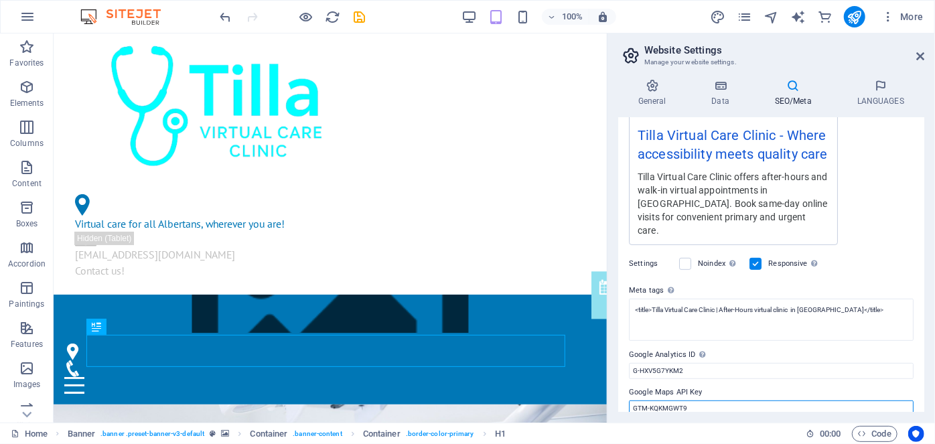
drag, startPoint x: 700, startPoint y: 397, endPoint x: 621, endPoint y: 402, distance: 79.1
click at [621, 402] on div "SEO Title Website title. Choose a title that stands out in search engine result…" at bounding box center [771, 265] width 306 height 294
click at [920, 54] on icon at bounding box center [920, 56] width 8 height 11
